Goal: Task Accomplishment & Management: Complete application form

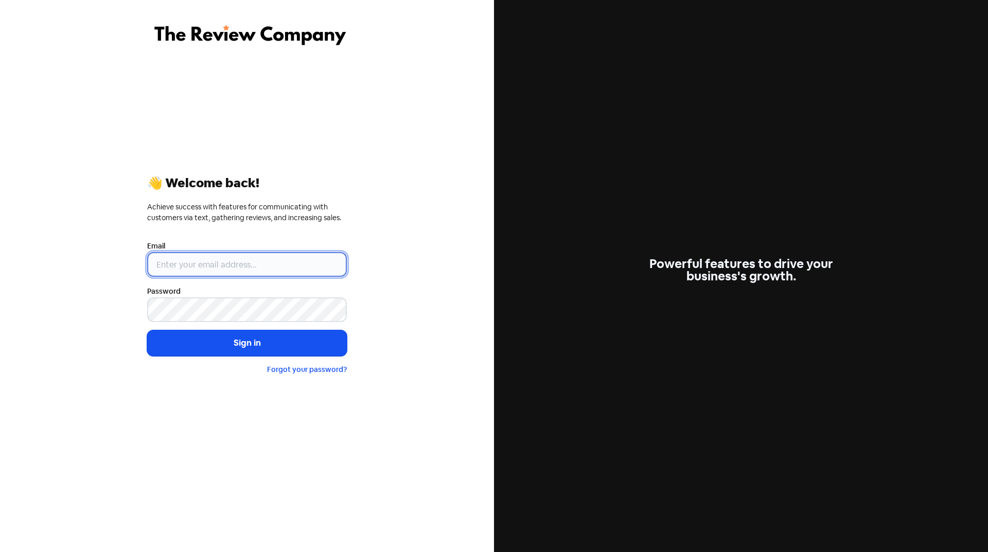
click at [221, 262] on input "email" at bounding box center [247, 264] width 200 height 25
type input "[EMAIL_ADDRESS][DOMAIN_NAME]"
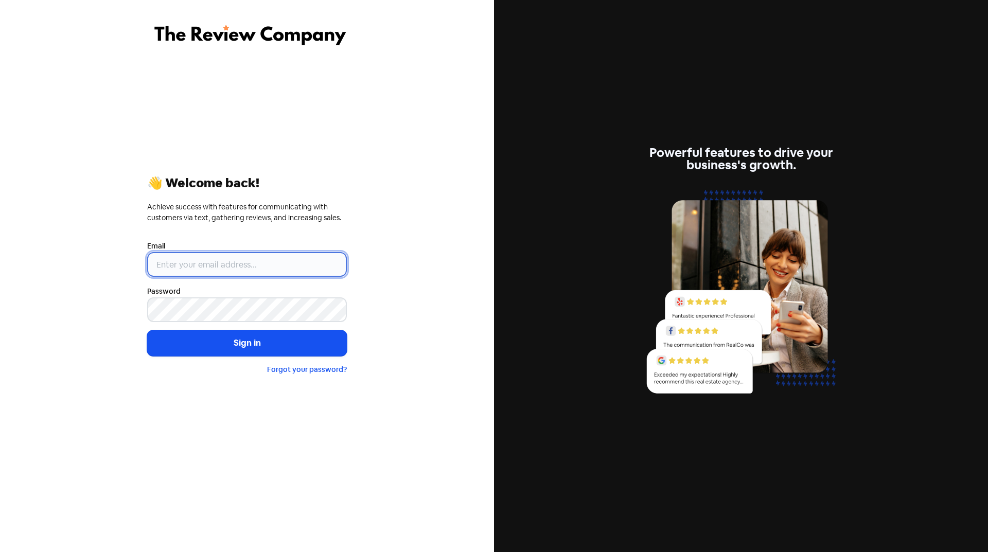
type input "[EMAIL_ADDRESS][DOMAIN_NAME]"
click at [148, 344] on button "Sign in" at bounding box center [247, 343] width 200 height 26
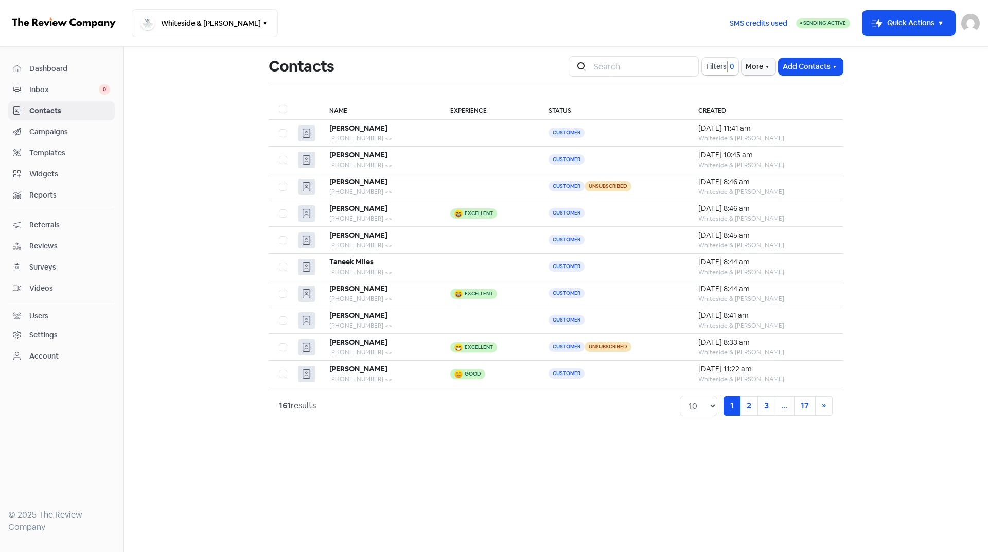
click at [457, 465] on main "Contacts Icon For Search Filters 0 More Add Contacts Name Experience Status Cre…" at bounding box center [555, 299] width 864 height 505
click at [807, 64] on button "Add Contacts" at bounding box center [810, 66] width 64 height 17
click at [757, 90] on button "Add a contact" at bounding box center [782, 89] width 120 height 21
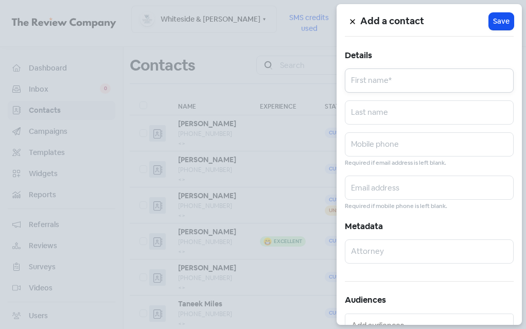
click at [398, 80] on input "text" at bounding box center [429, 80] width 169 height 24
type input "Felicia"
type input "Steele"
click at [404, 141] on input "text" at bounding box center [429, 144] width 169 height 24
type input "8159959926"
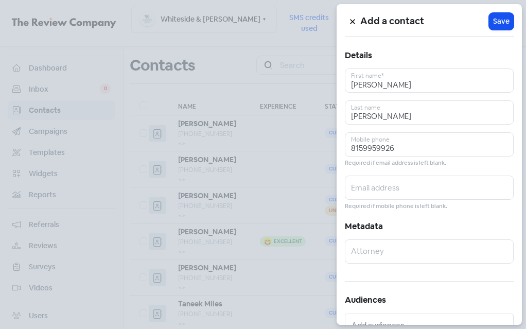
click at [498, 21] on span "Save" at bounding box center [501, 21] width 16 height 11
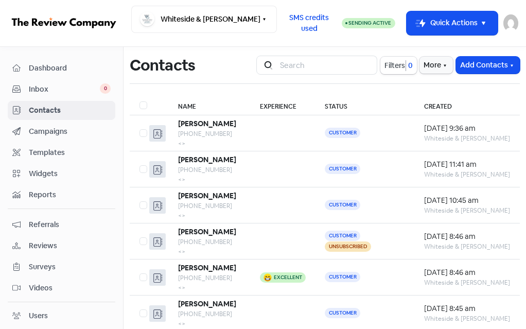
click at [479, 69] on button "Add Contacts" at bounding box center [488, 65] width 64 height 17
click at [418, 87] on button "Add a contact" at bounding box center [464, 87] width 111 height 20
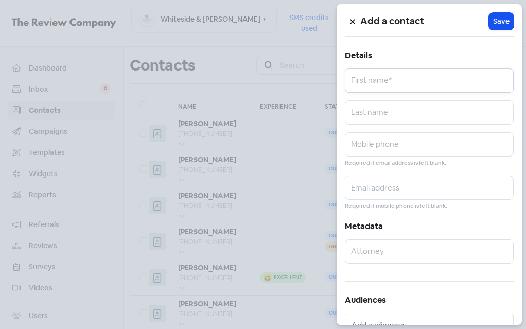
click at [400, 74] on input "text" at bounding box center [429, 80] width 169 height 24
type input "Michael"
type input "Deskovich"
click at [398, 148] on input "text" at bounding box center [429, 144] width 169 height 24
type input "7088788440"
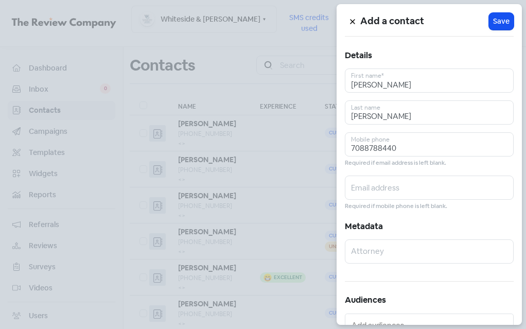
click at [495, 26] on span "Save" at bounding box center [501, 21] width 16 height 11
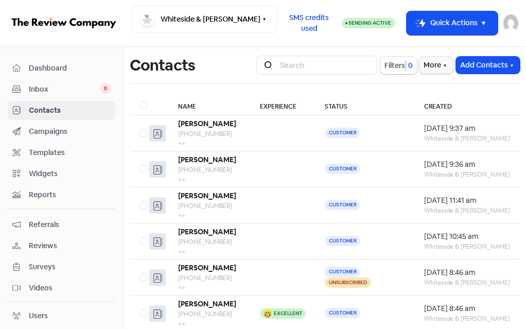
click at [467, 63] on button "Add Contacts" at bounding box center [488, 65] width 64 height 17
click at [422, 92] on button "Add a contact" at bounding box center [464, 87] width 111 height 20
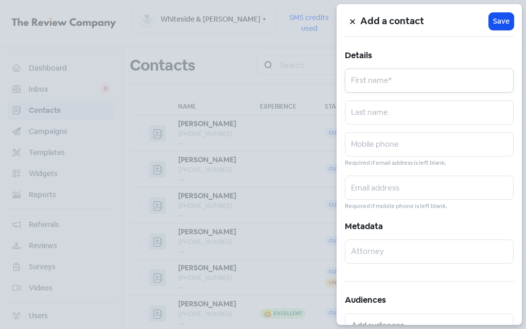
click at [396, 73] on input "text" at bounding box center [429, 80] width 169 height 24
type input "Heriberto"
type input "Perez-Guzman"
click at [369, 145] on input "text" at bounding box center [429, 144] width 169 height 24
type input "7085173985"
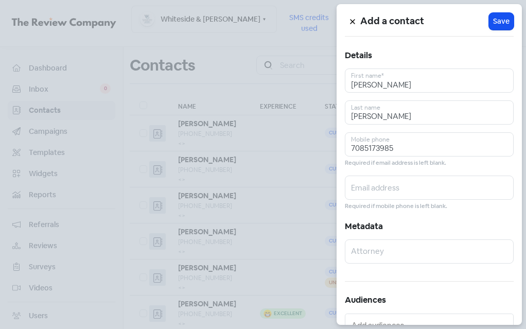
click at [498, 21] on span "Save" at bounding box center [501, 21] width 16 height 11
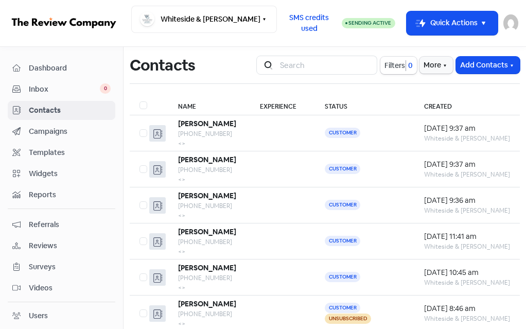
click at [465, 66] on button "Add Contacts" at bounding box center [488, 65] width 64 height 17
click at [448, 88] on button "Add a contact" at bounding box center [464, 87] width 111 height 20
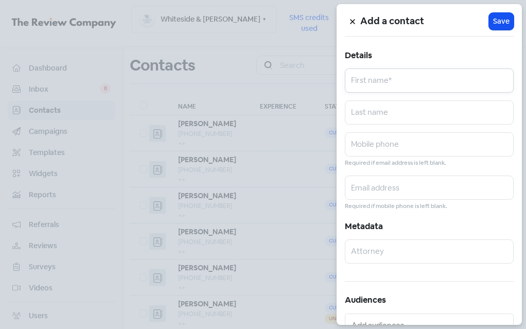
click at [408, 83] on input "text" at bounding box center [429, 80] width 169 height 24
type input "Jessica"
type input "Poklacki"
click at [399, 145] on input "text" at bounding box center [429, 144] width 169 height 24
type input "7735036178"
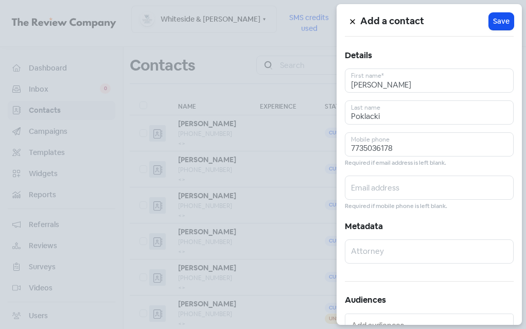
click at [500, 22] on span "Save" at bounding box center [501, 21] width 16 height 11
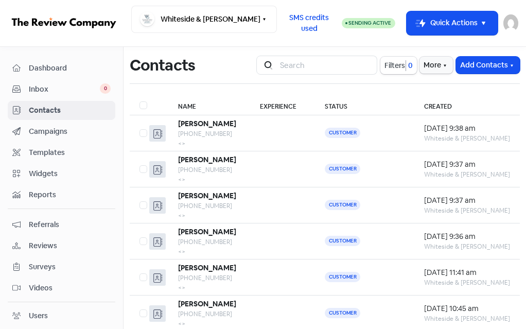
click at [60, 68] on span "Dashboard" at bounding box center [70, 68] width 82 height 11
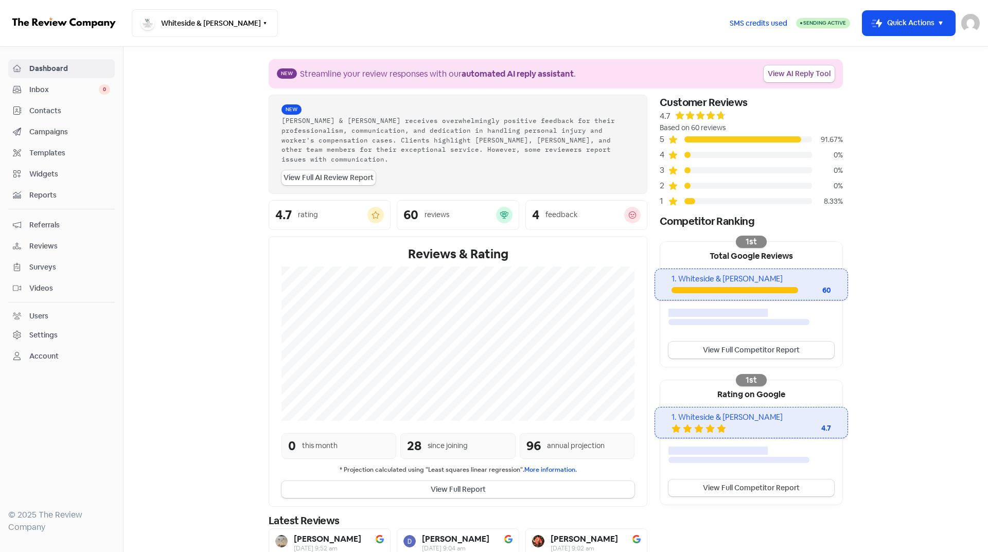
scroll to position [81, 0]
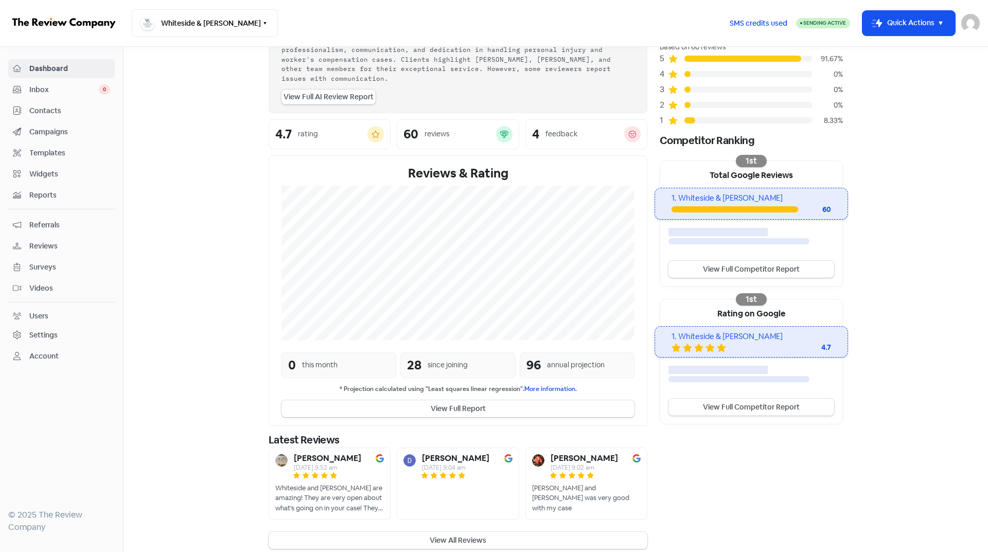
click at [576, 490] on div "Annie and Sara was very good with my case" at bounding box center [586, 498] width 109 height 30
click at [543, 532] on button "View All Reviews" at bounding box center [458, 540] width 379 height 17
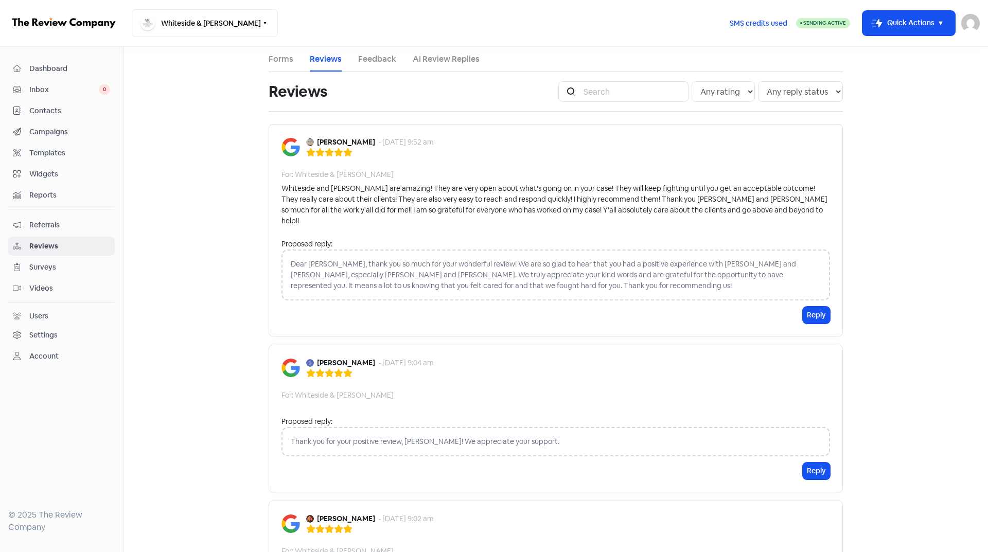
click at [367, 59] on link "Feedback" at bounding box center [377, 59] width 38 height 12
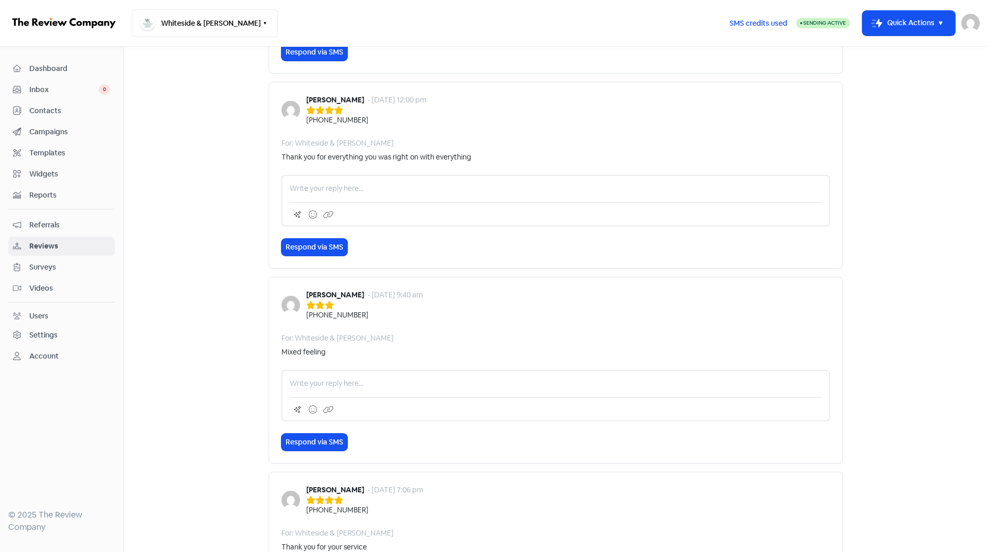
scroll to position [93, 0]
